Goal: Check status: Check status

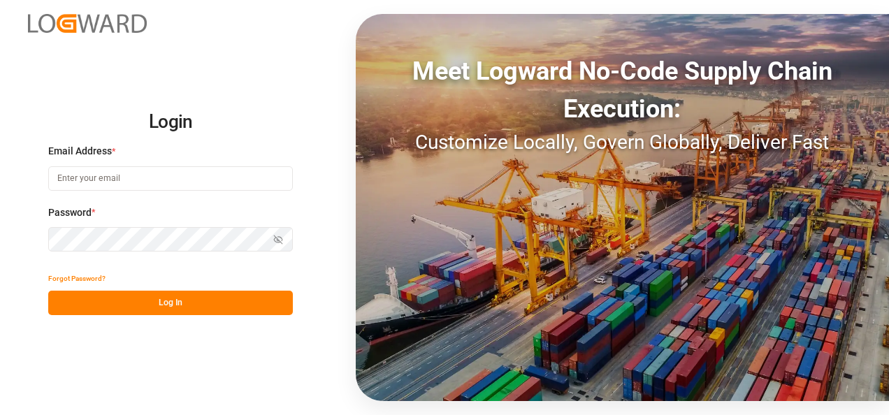
click at [124, 180] on input at bounding box center [170, 178] width 245 height 24
type input "[PERSON_NAME][EMAIL_ADDRESS][PERSON_NAME][DOMAIN_NAME]"
click at [273, 241] on button "Show password" at bounding box center [278, 239] width 29 height 24
click at [183, 301] on button "Log In" at bounding box center [170, 303] width 245 height 24
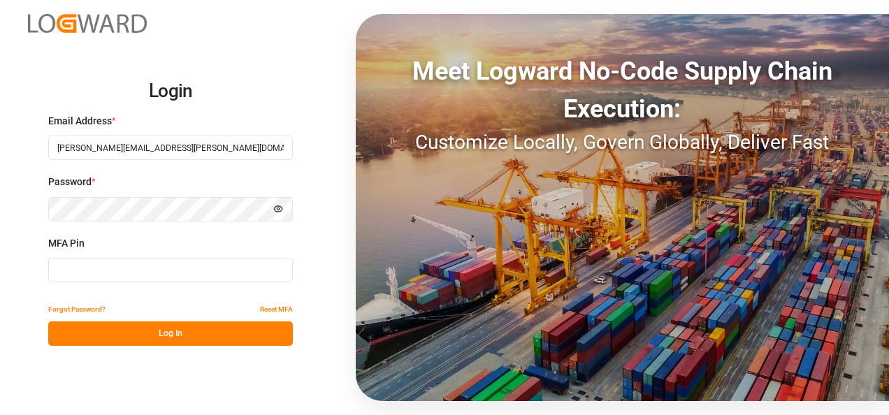
click at [110, 267] on input at bounding box center [170, 270] width 245 height 24
type input "713645"
click at [119, 338] on button "Log In" at bounding box center [170, 334] width 245 height 24
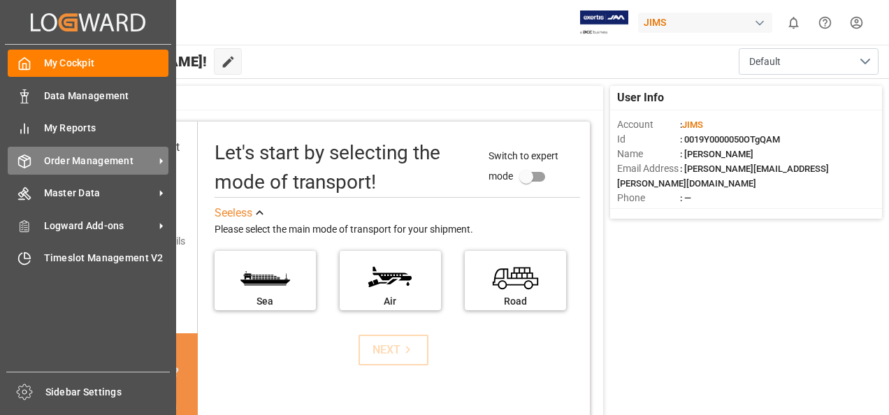
click at [164, 161] on icon at bounding box center [161, 161] width 15 height 15
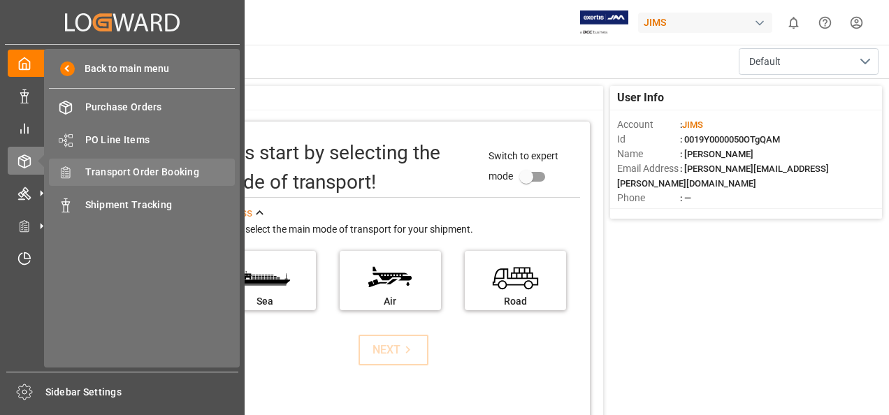
click at [158, 171] on span "Transport Order Booking" at bounding box center [160, 172] width 150 height 15
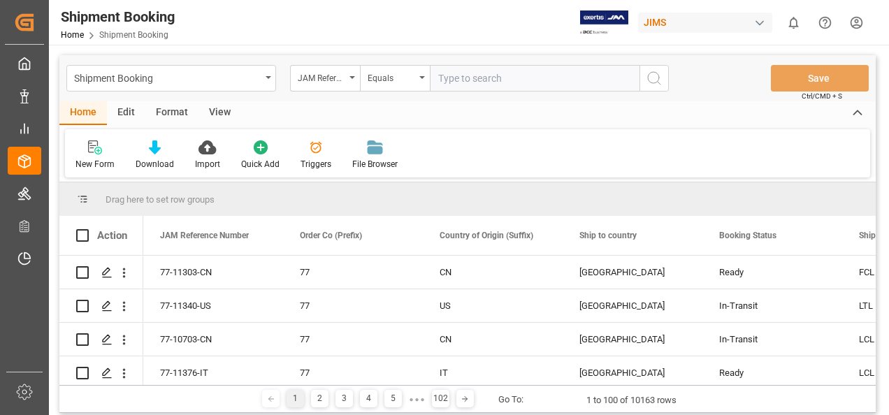
click at [473, 82] on input "text" at bounding box center [535, 78] width 210 height 27
paste input "77-11032-[GEOGRAPHIC_DATA]"
type input "77-11032-[GEOGRAPHIC_DATA]"
click at [652, 78] on icon "search button" at bounding box center [654, 78] width 17 height 17
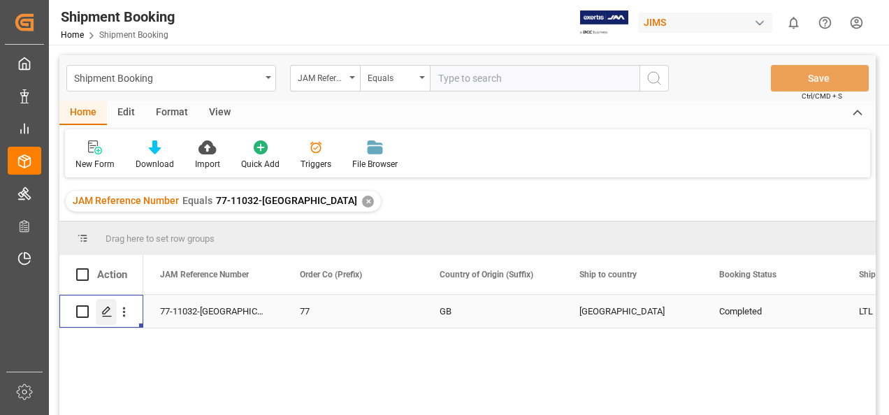
click at [106, 313] on polygon "Press SPACE to select this row." at bounding box center [106, 311] width 7 height 7
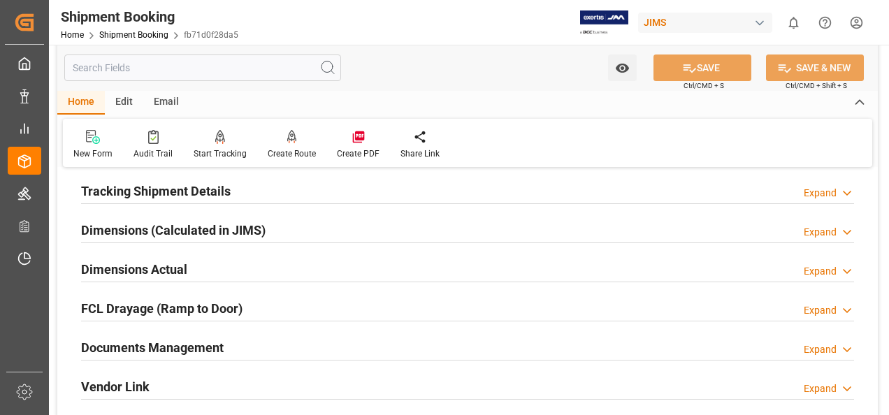
scroll to position [350, 0]
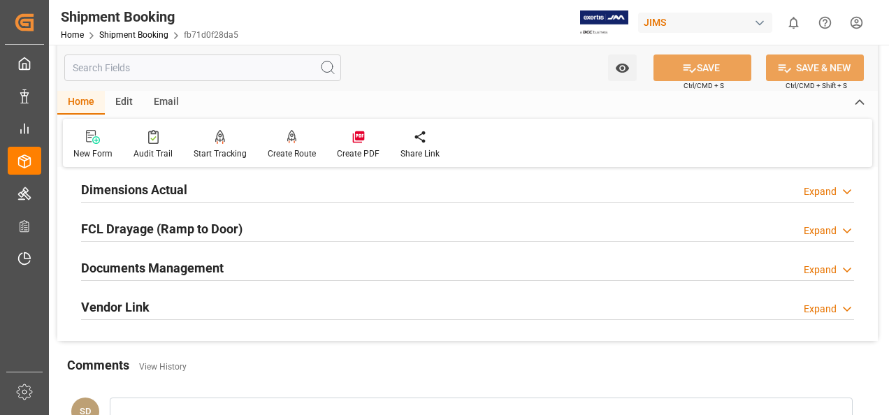
click at [171, 264] on h2 "Documents Management" at bounding box center [152, 268] width 143 height 19
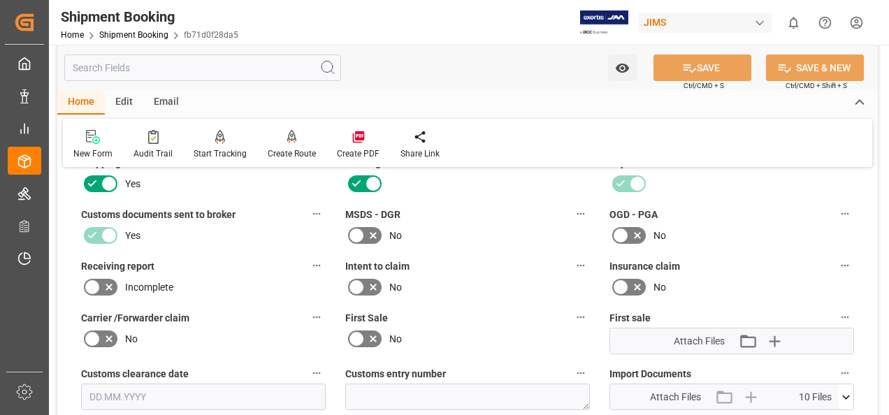
scroll to position [699, 0]
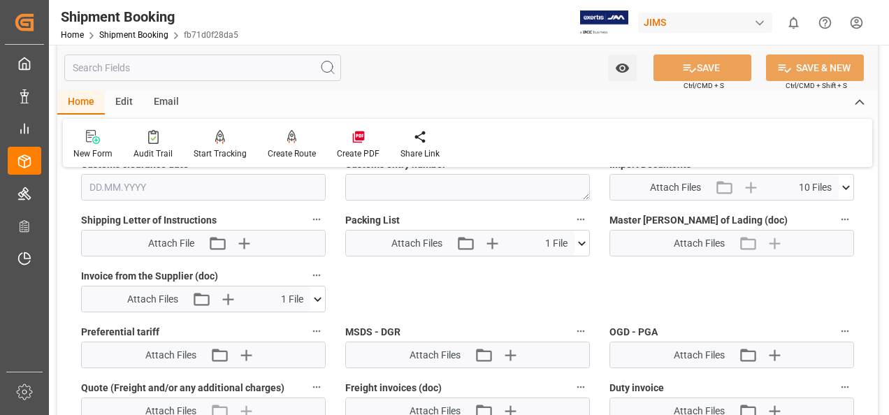
click at [322, 295] on icon at bounding box center [317, 299] width 15 height 15
click at [281, 327] on icon at bounding box center [280, 325] width 11 height 11
